Goal: Task Accomplishment & Management: Use online tool/utility

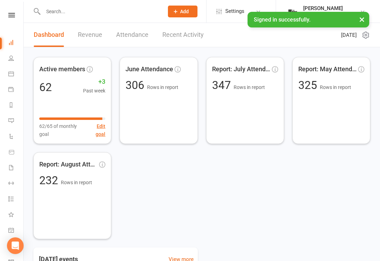
click at [8, 231] on icon at bounding box center [11, 230] width 6 height 6
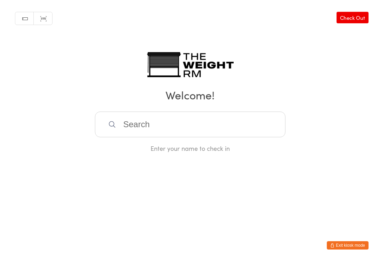
click at [202, 132] on input "search" at bounding box center [190, 125] width 191 height 26
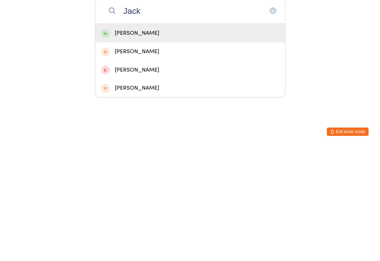
type input "Jack"
click at [189, 142] on div "[PERSON_NAME]" at bounding box center [190, 146] width 178 height 9
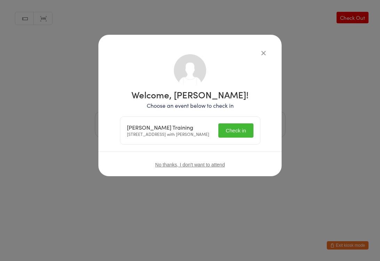
click at [242, 131] on button "Check in" at bounding box center [235, 130] width 35 height 14
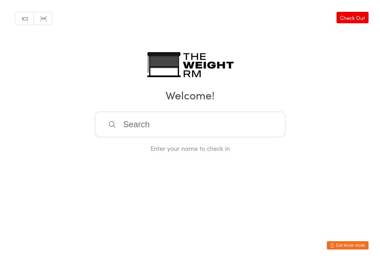
click at [167, 118] on input "search" at bounding box center [190, 125] width 191 height 26
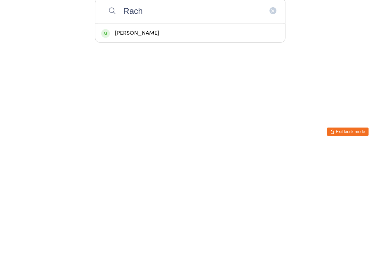
type input "Rach"
click at [142, 142] on div "[PERSON_NAME]" at bounding box center [190, 146] width 178 height 9
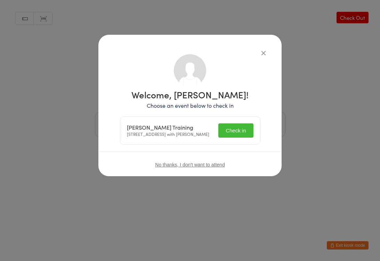
click at [240, 131] on button "Check in" at bounding box center [235, 130] width 35 height 14
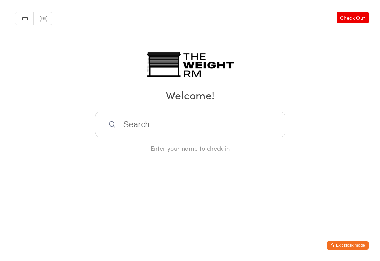
click at [158, 120] on input "search" at bounding box center [190, 125] width 191 height 26
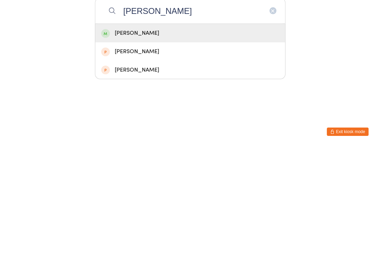
type input "[PERSON_NAME]"
click at [152, 142] on div "[PERSON_NAME]" at bounding box center [190, 146] width 178 height 9
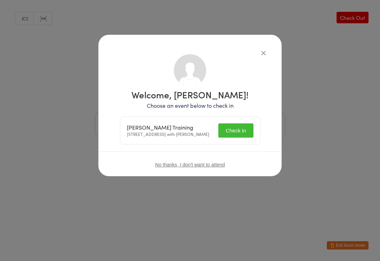
click at [239, 132] on button "Check in" at bounding box center [235, 130] width 35 height 14
